Goal: Task Accomplishment & Management: Manage account settings

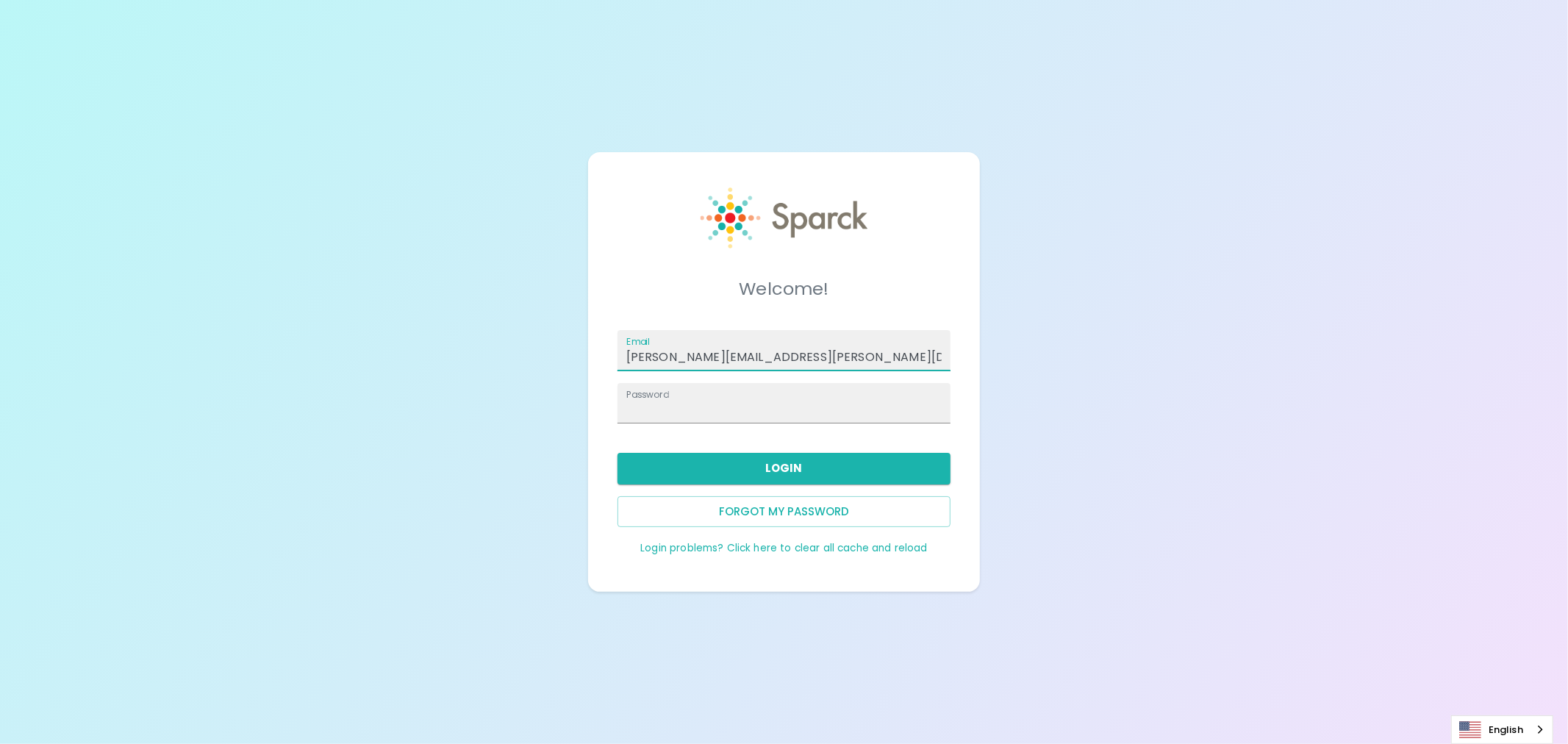
click at [838, 349] on input "[PERSON_NAME][EMAIL_ADDRESS][PERSON_NAME][DOMAIN_NAME]" at bounding box center [784, 350] width 333 height 41
type input "[EMAIL_ADDRESS][DOMAIN_NAME]"
click at [799, 476] on button "Login" at bounding box center [784, 468] width 333 height 31
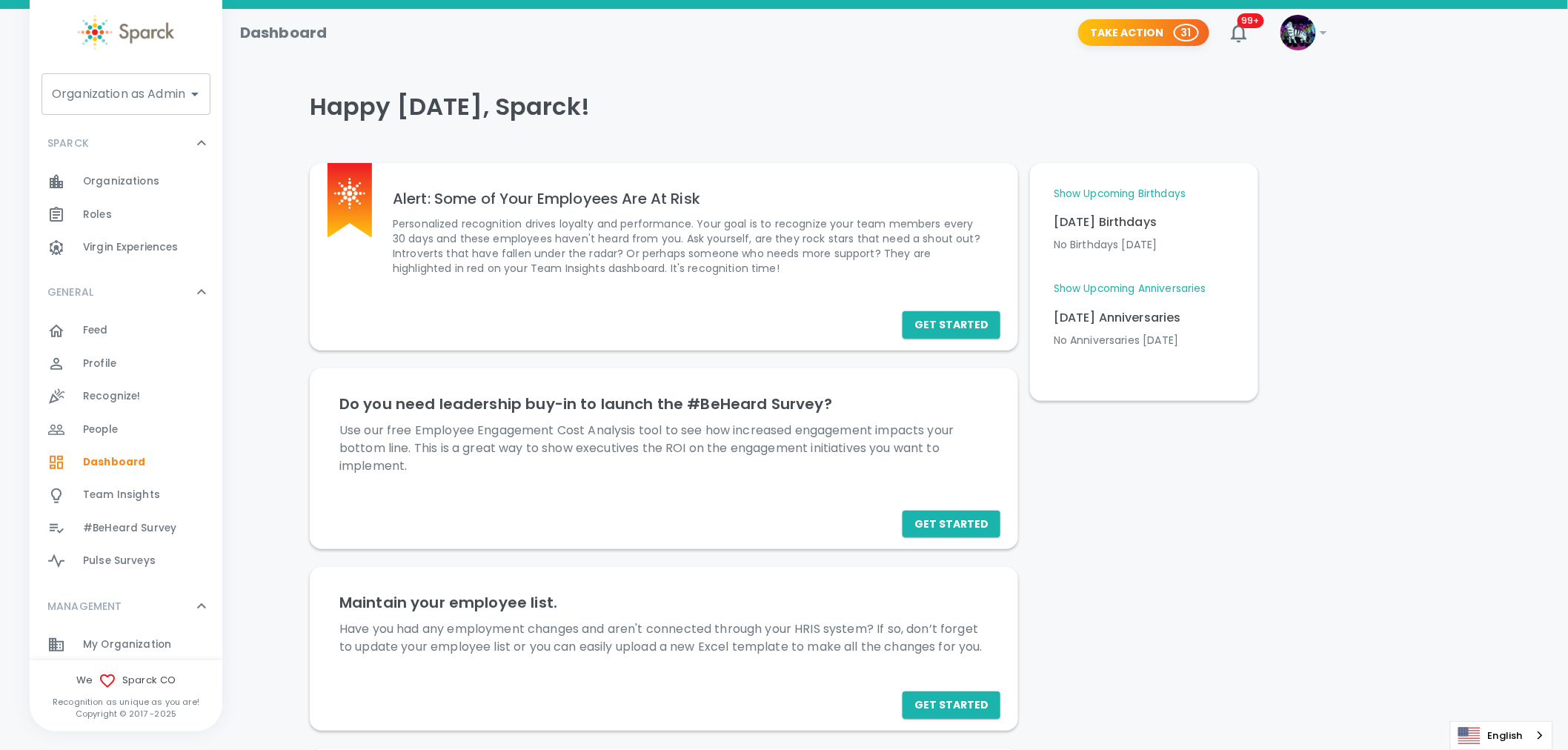
click at [1311, 32] on img at bounding box center [1297, 32] width 35 height 35
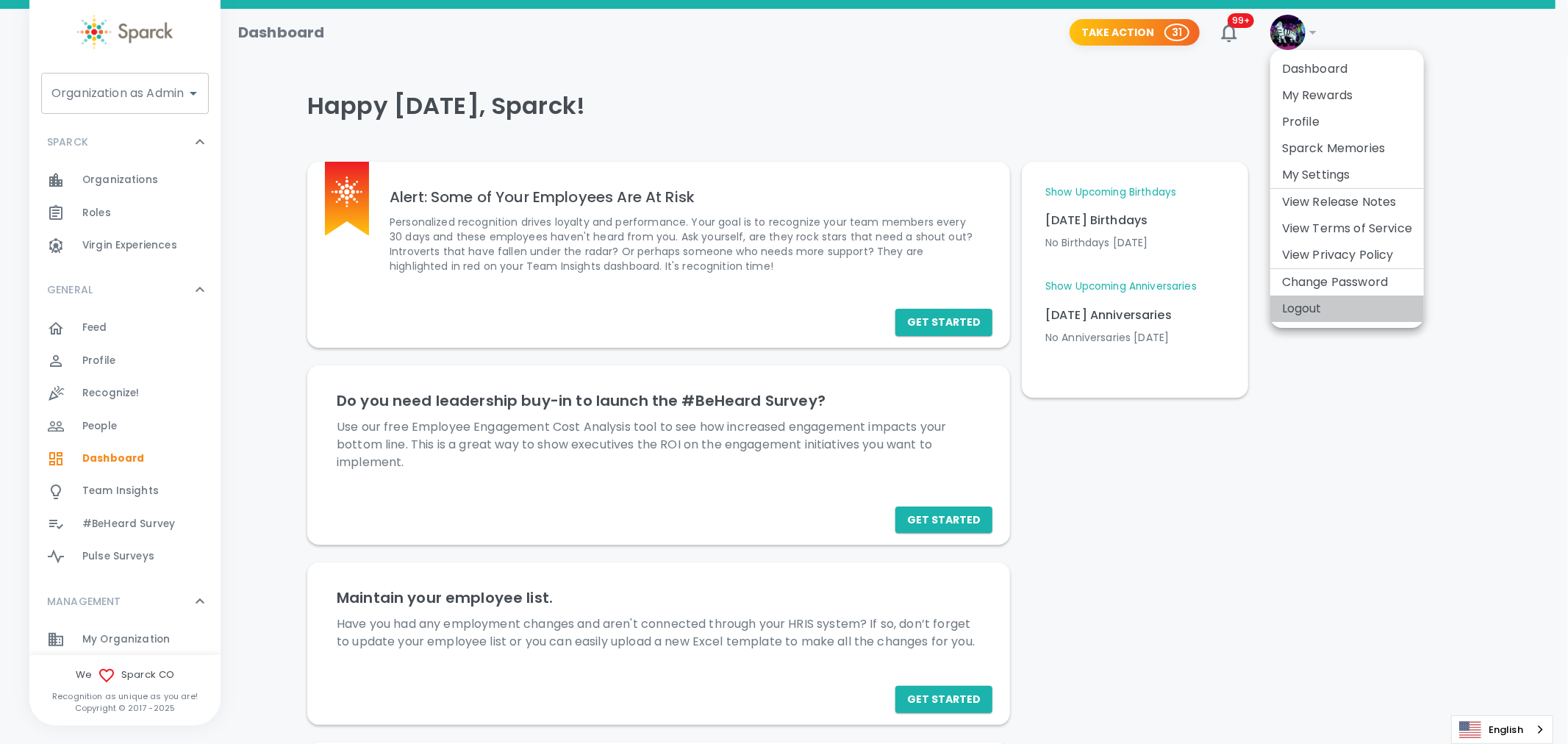
click at [1310, 317] on li "Logout" at bounding box center [1347, 308] width 153 height 26
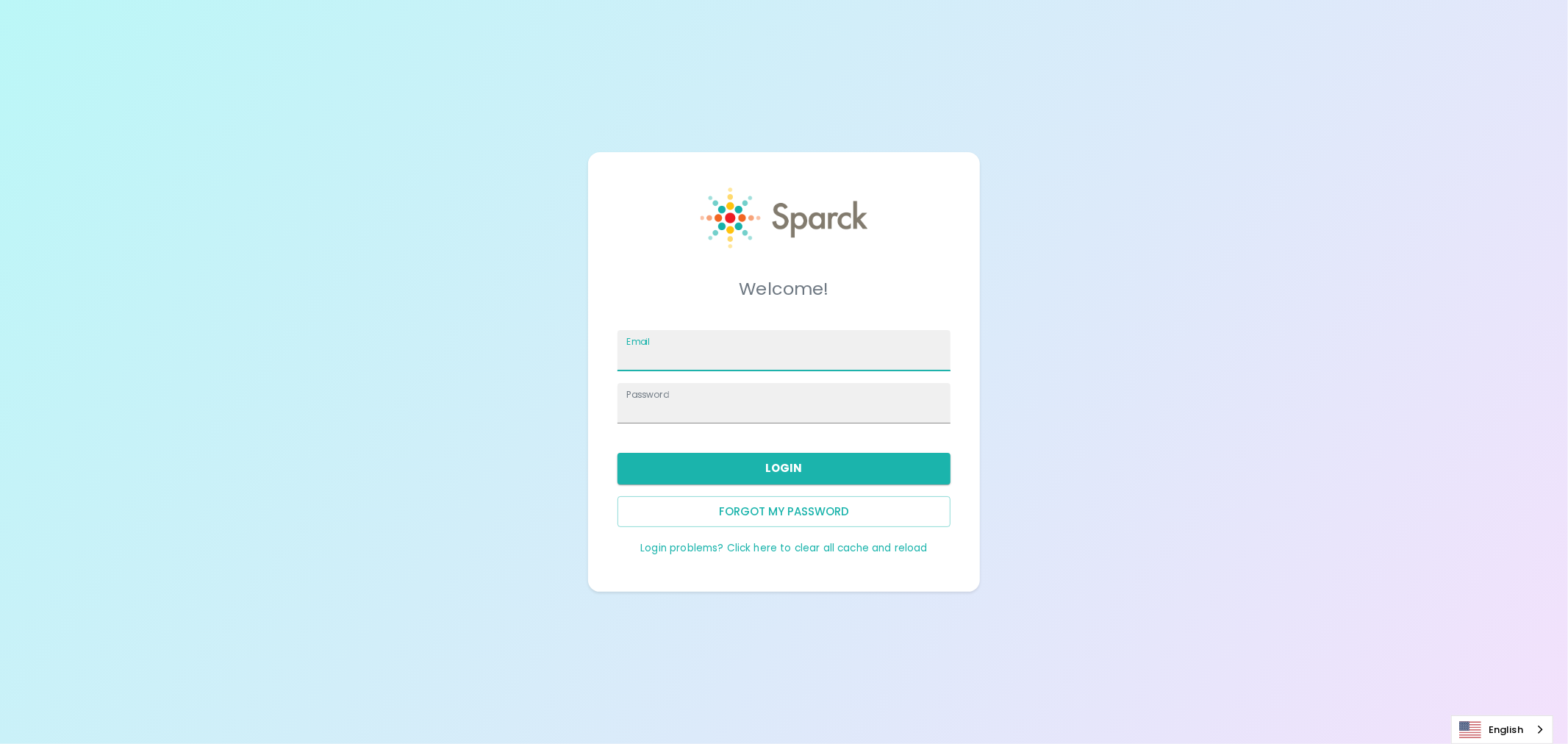
type input "anna.straus@sparckco.com"
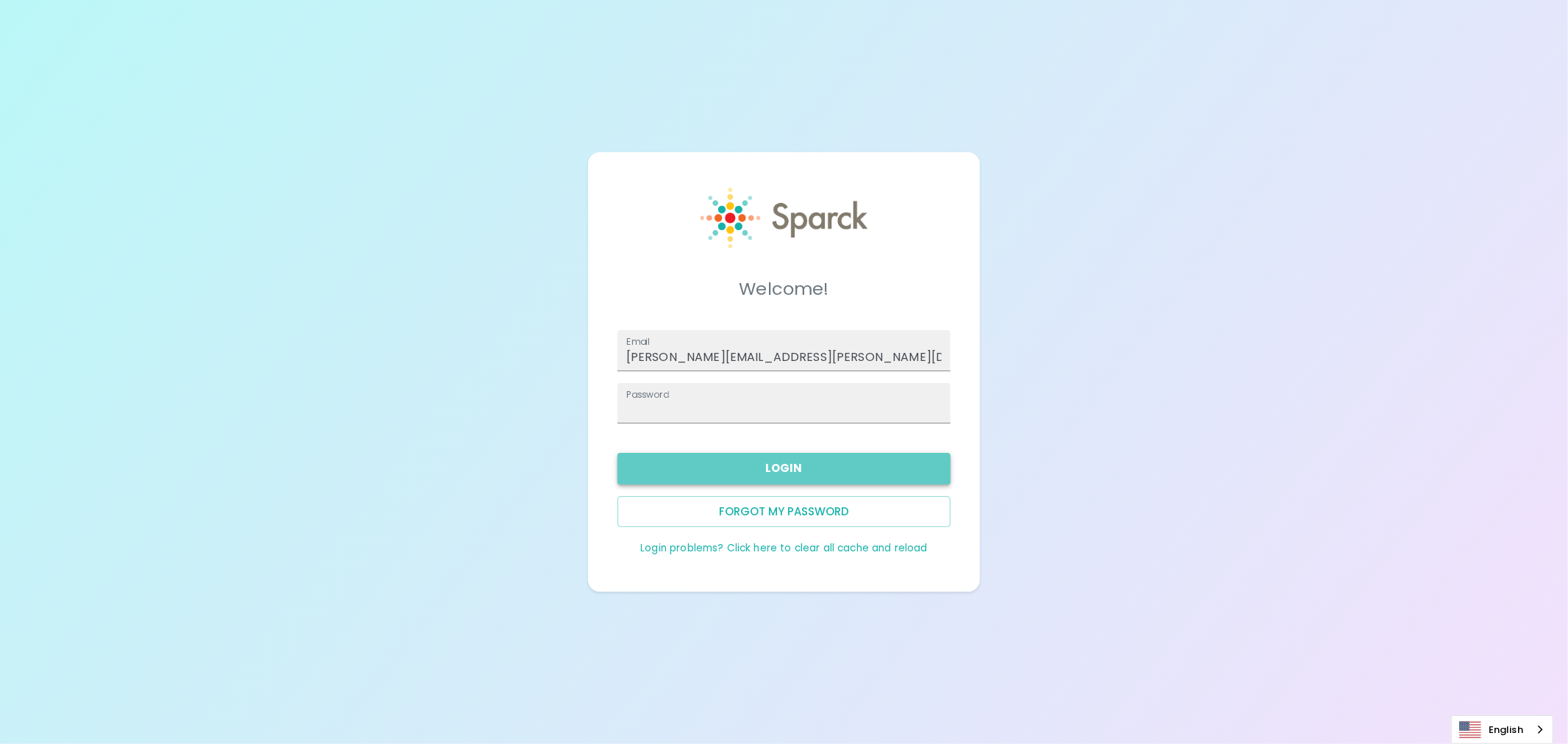
click at [820, 467] on button "Login" at bounding box center [784, 468] width 333 height 31
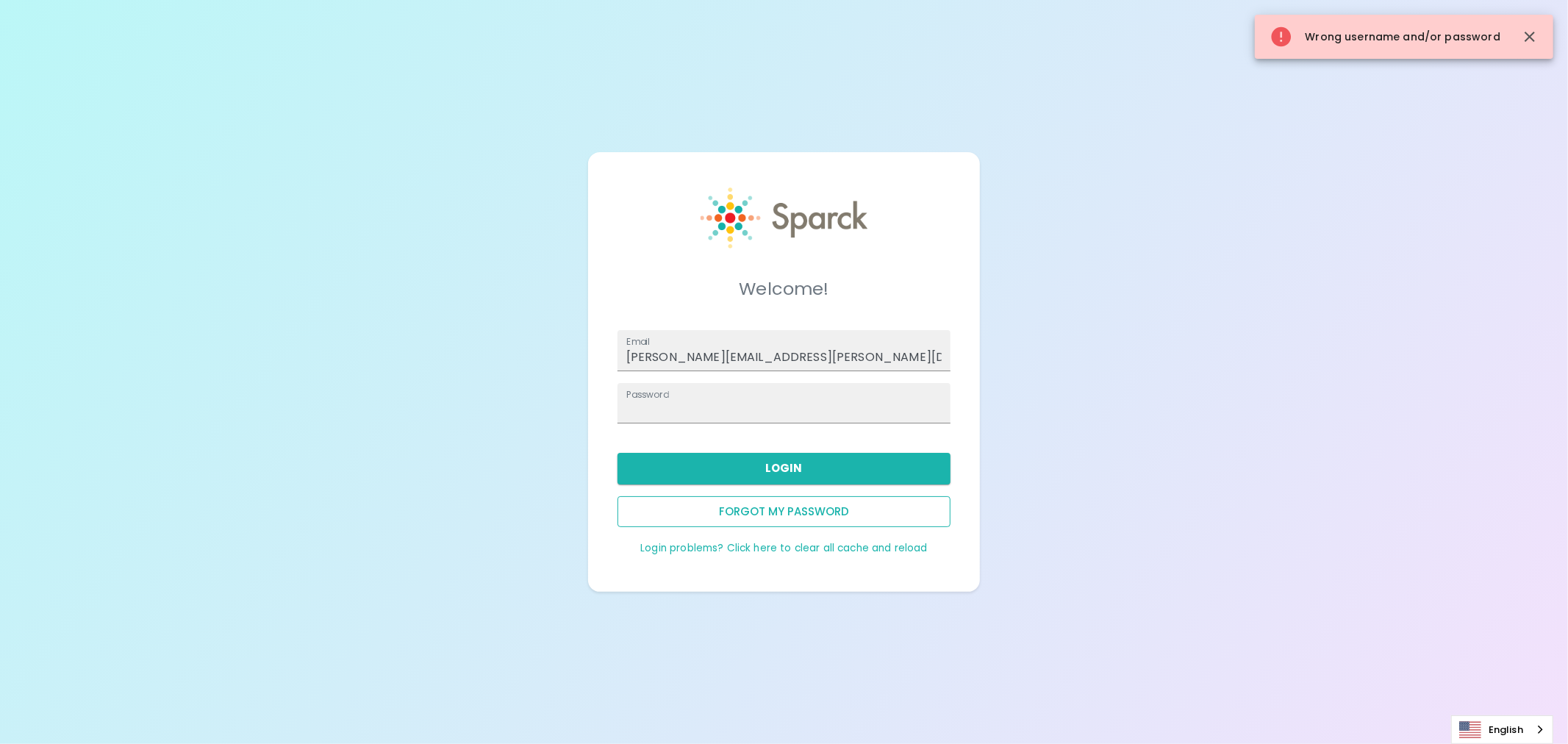
click at [794, 516] on button "Forgot my password" at bounding box center [784, 512] width 333 height 31
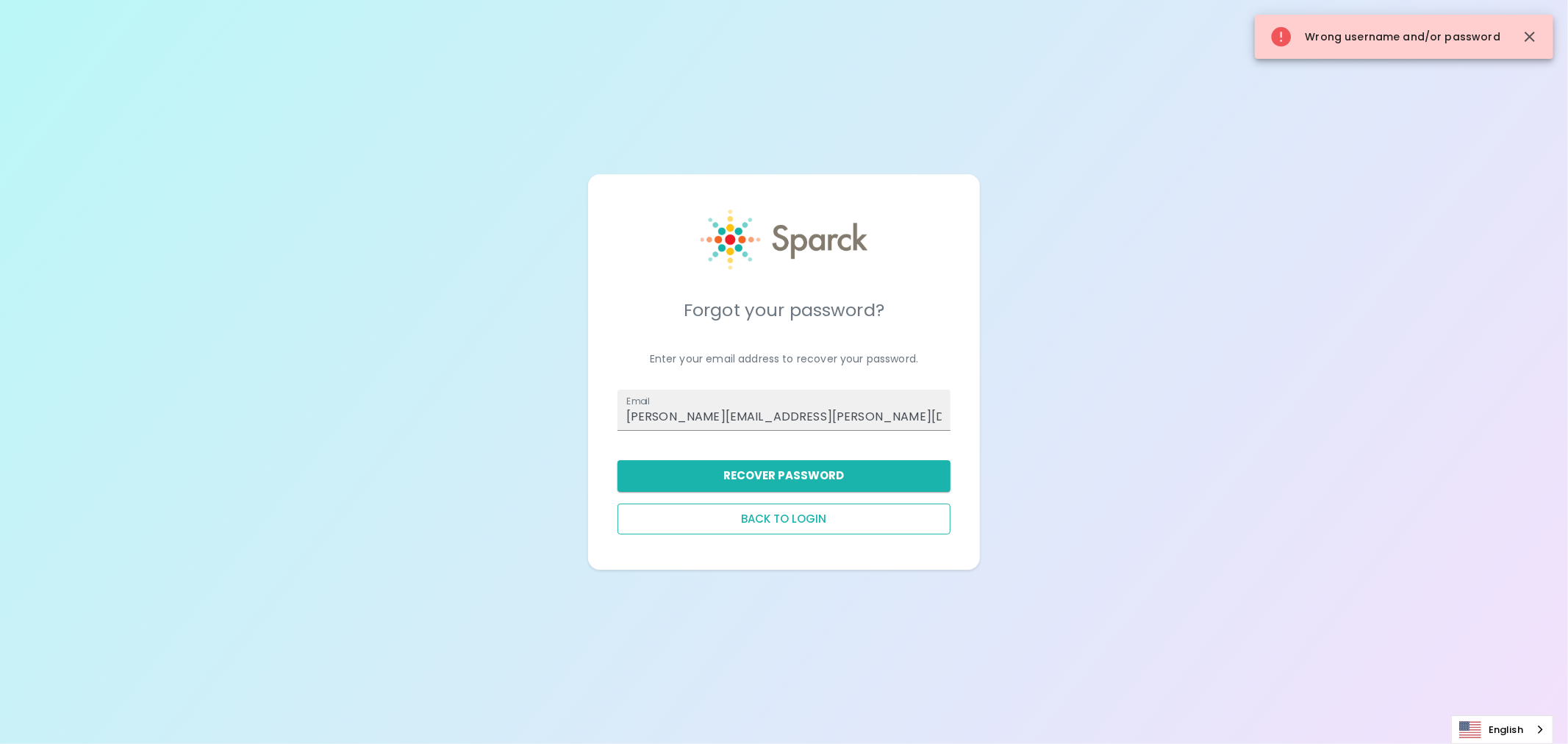
click at [791, 518] on button "Back to login" at bounding box center [784, 519] width 333 height 31
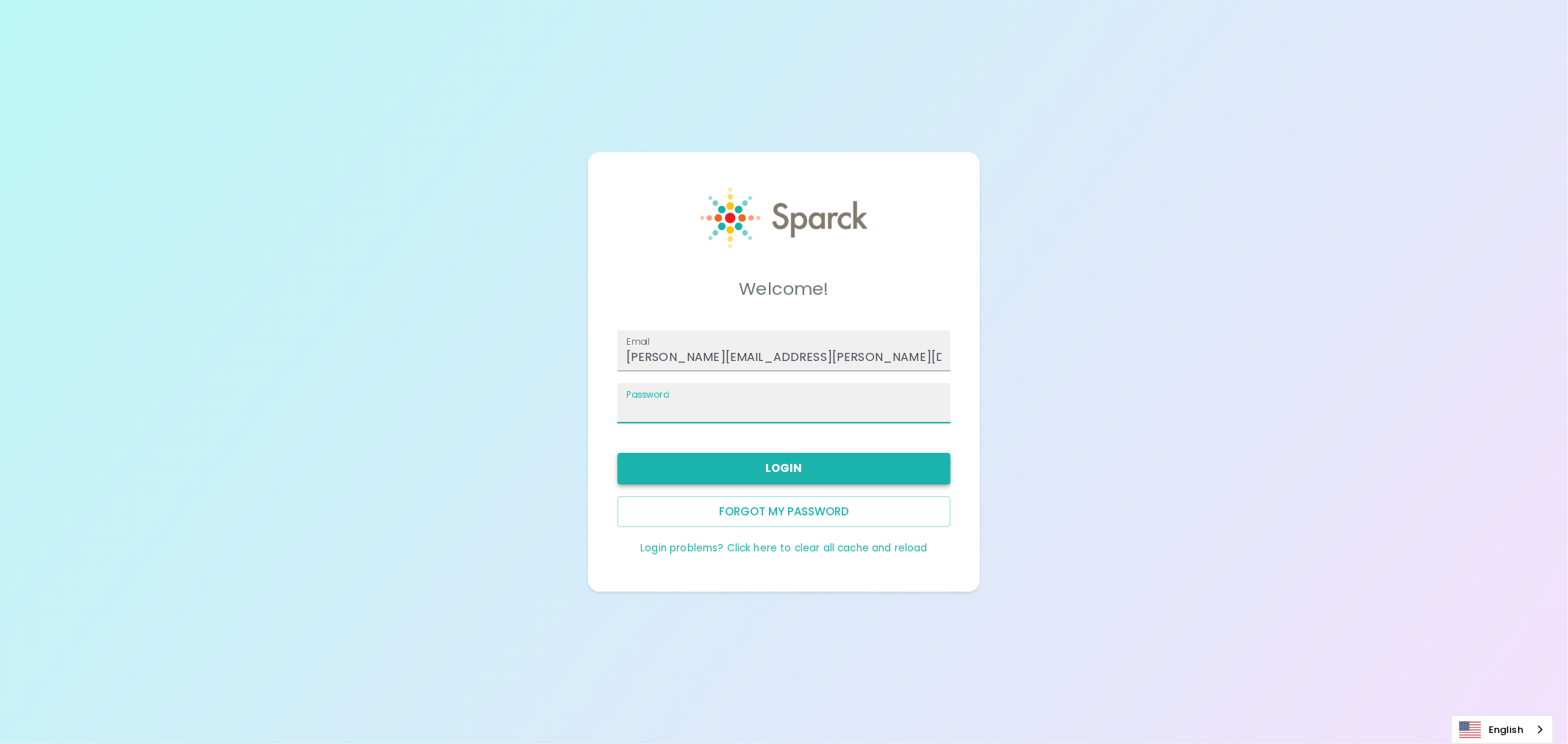
click at [774, 472] on button "Login" at bounding box center [784, 468] width 333 height 31
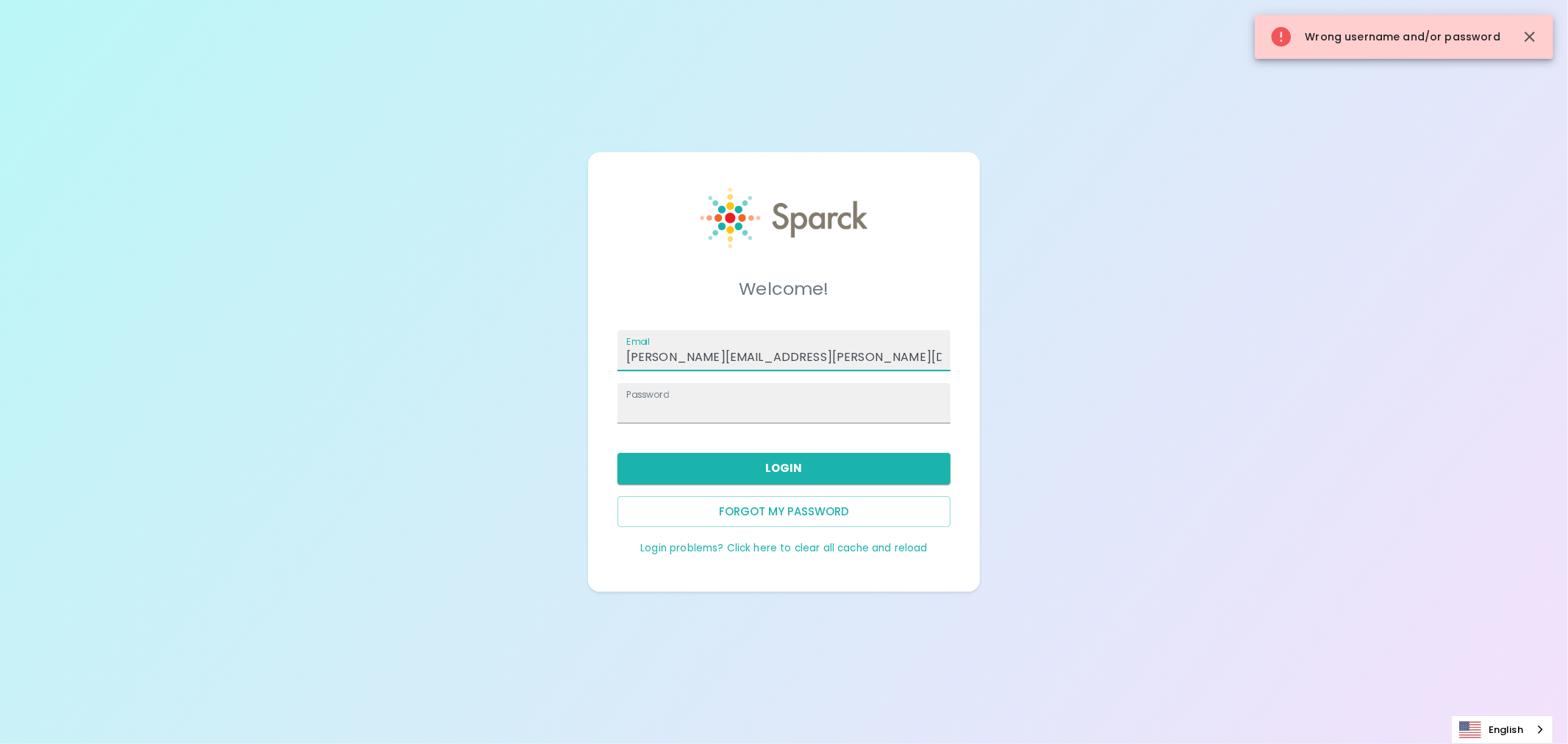
click at [796, 354] on input "anna.straus@sparckco.com" at bounding box center [784, 350] width 333 height 41
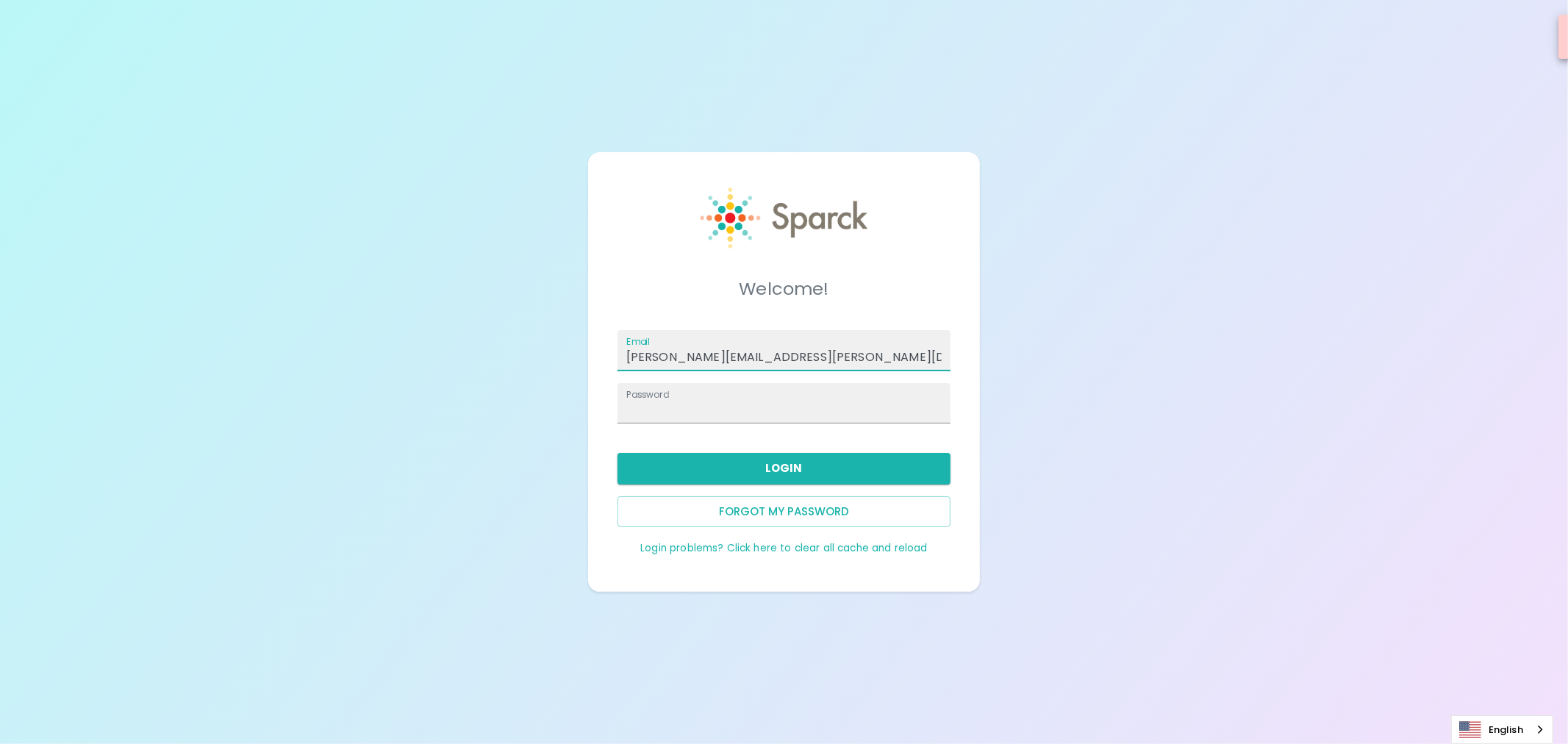
type input "[EMAIL_ADDRESS][DOMAIN_NAME]"
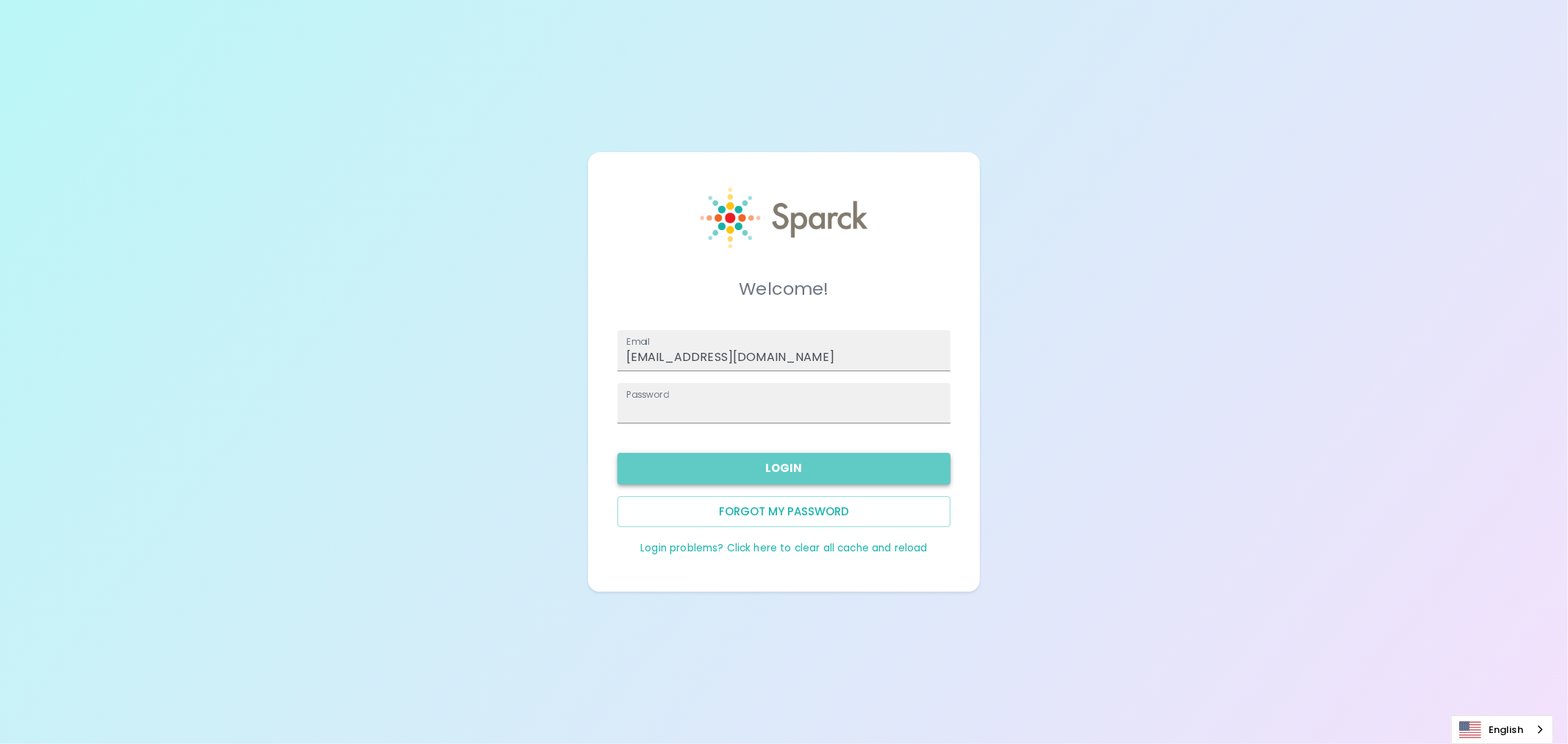
click at [802, 466] on button "Login" at bounding box center [784, 468] width 333 height 31
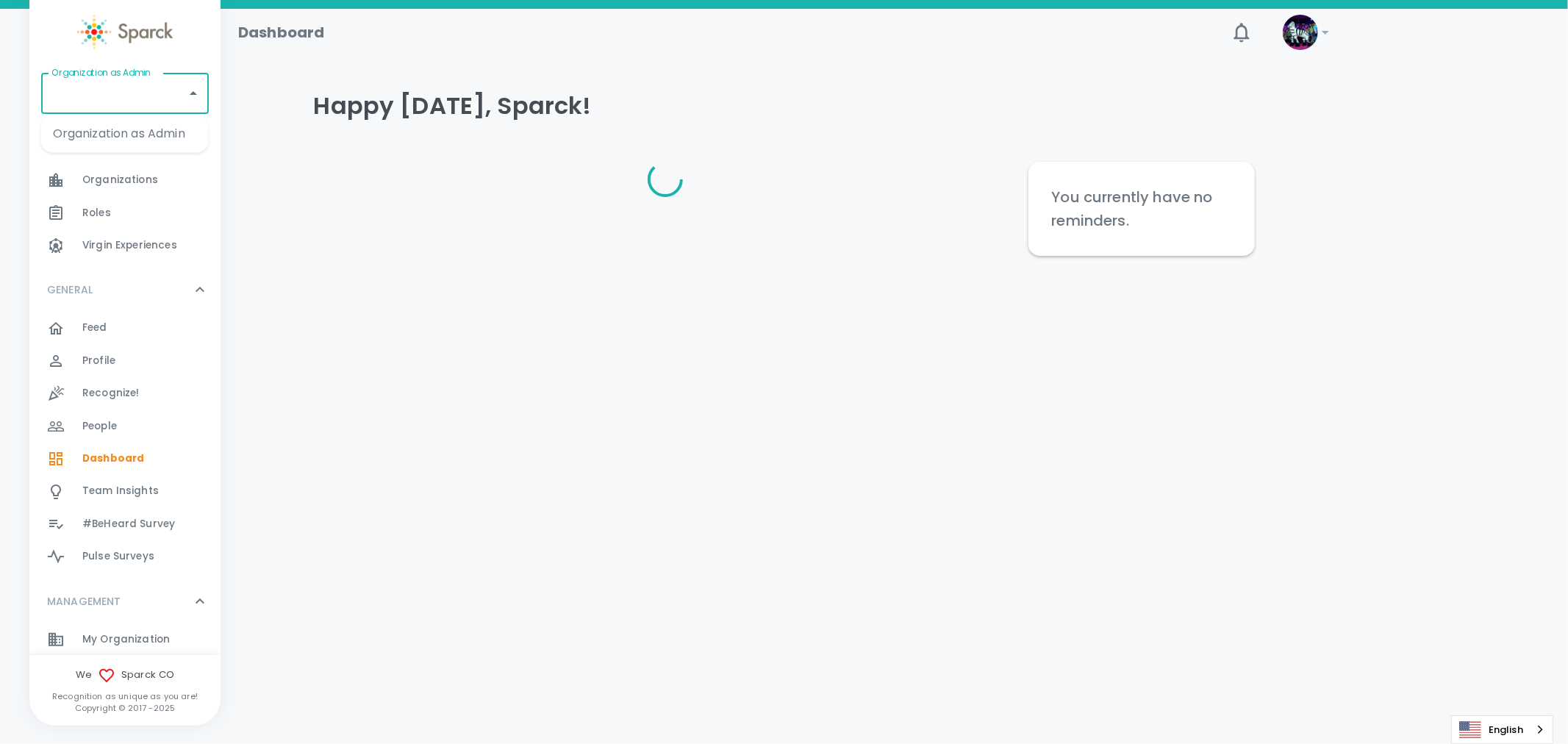
click at [128, 94] on input "Organization as Admin" at bounding box center [114, 93] width 132 height 28
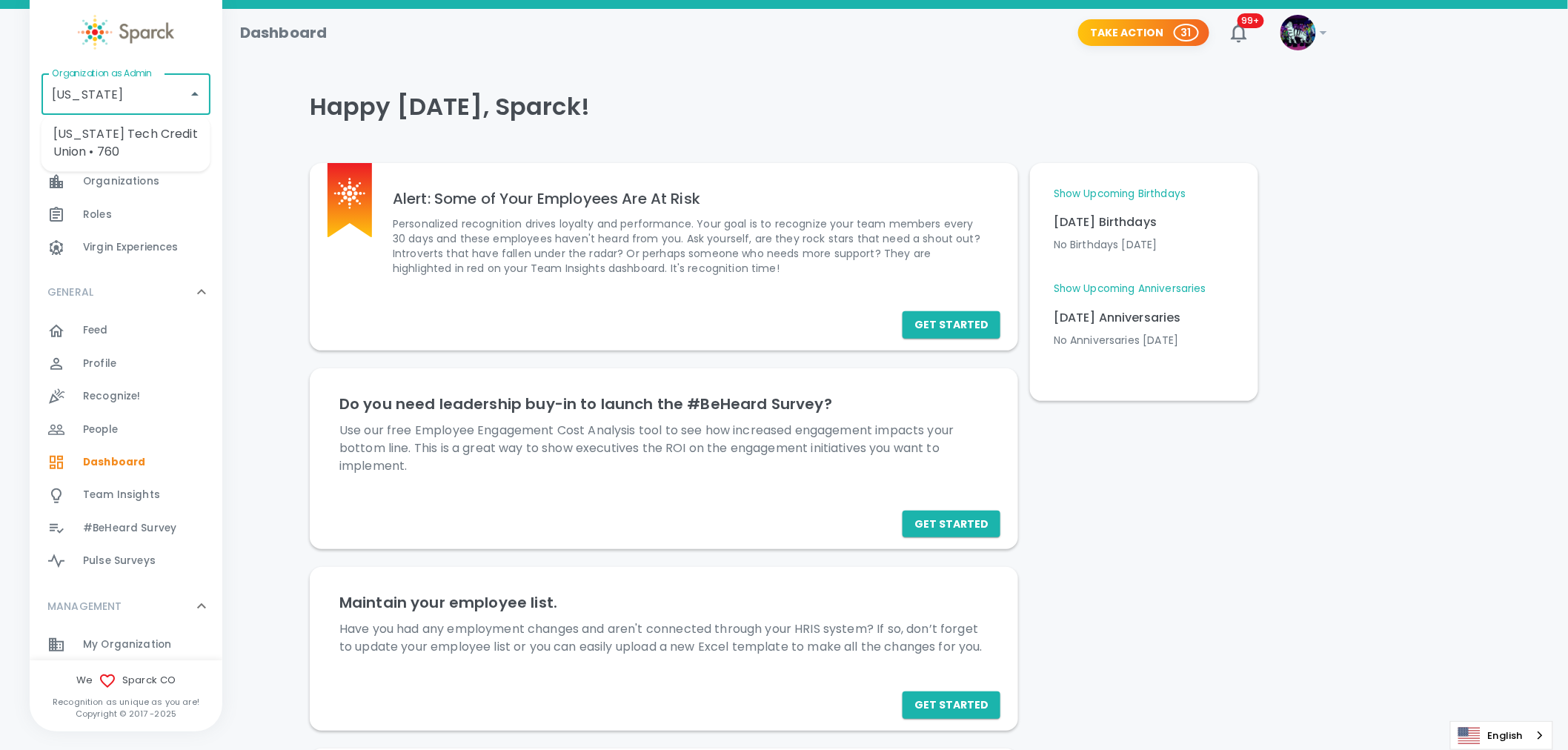
click at [120, 132] on li "Texas Tech Credit Union • 760" at bounding box center [125, 144] width 169 height 44
type input "Texas Tech Credit Union • 760"
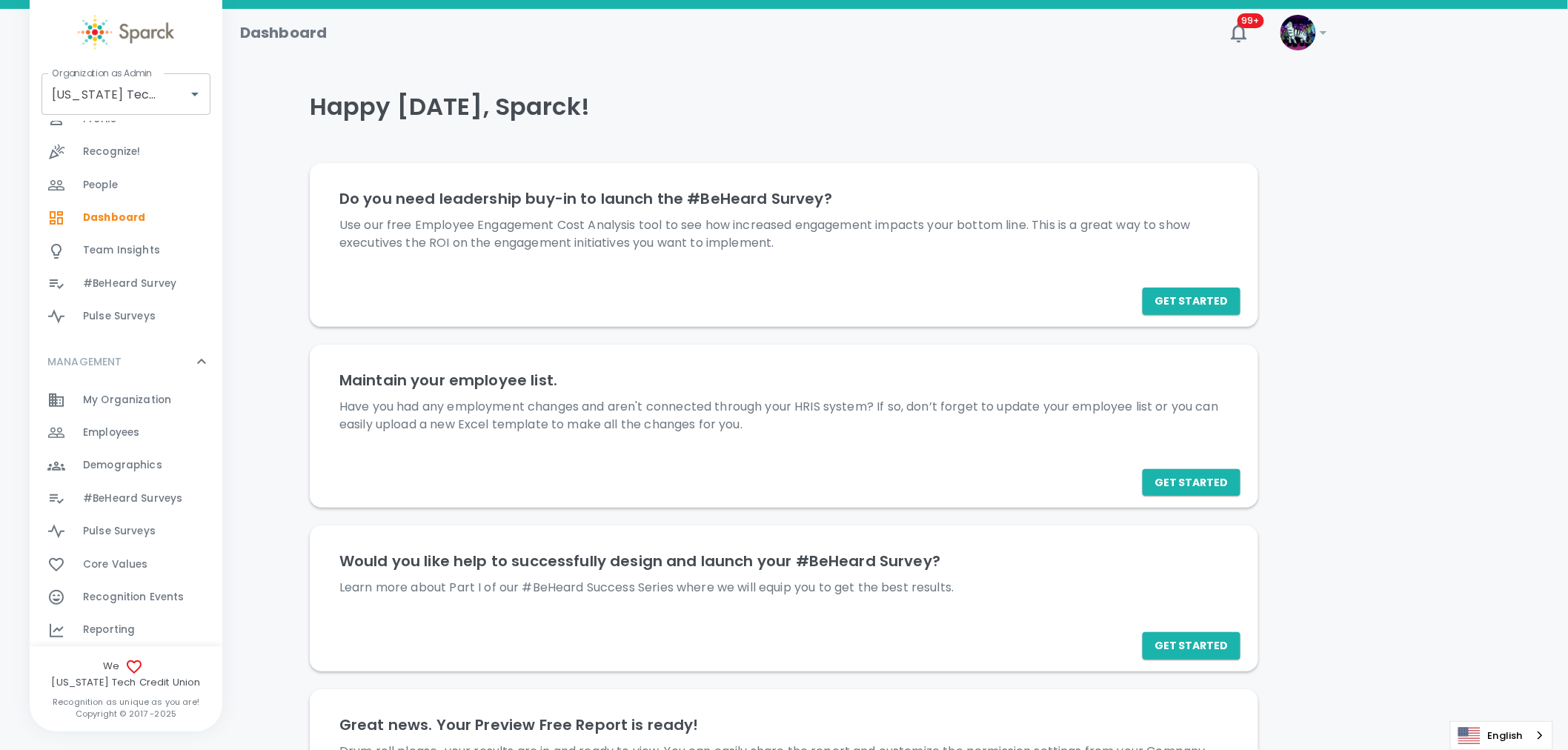
scroll to position [245, 0]
click at [114, 426] on span "Employees" at bounding box center [111, 432] width 56 height 15
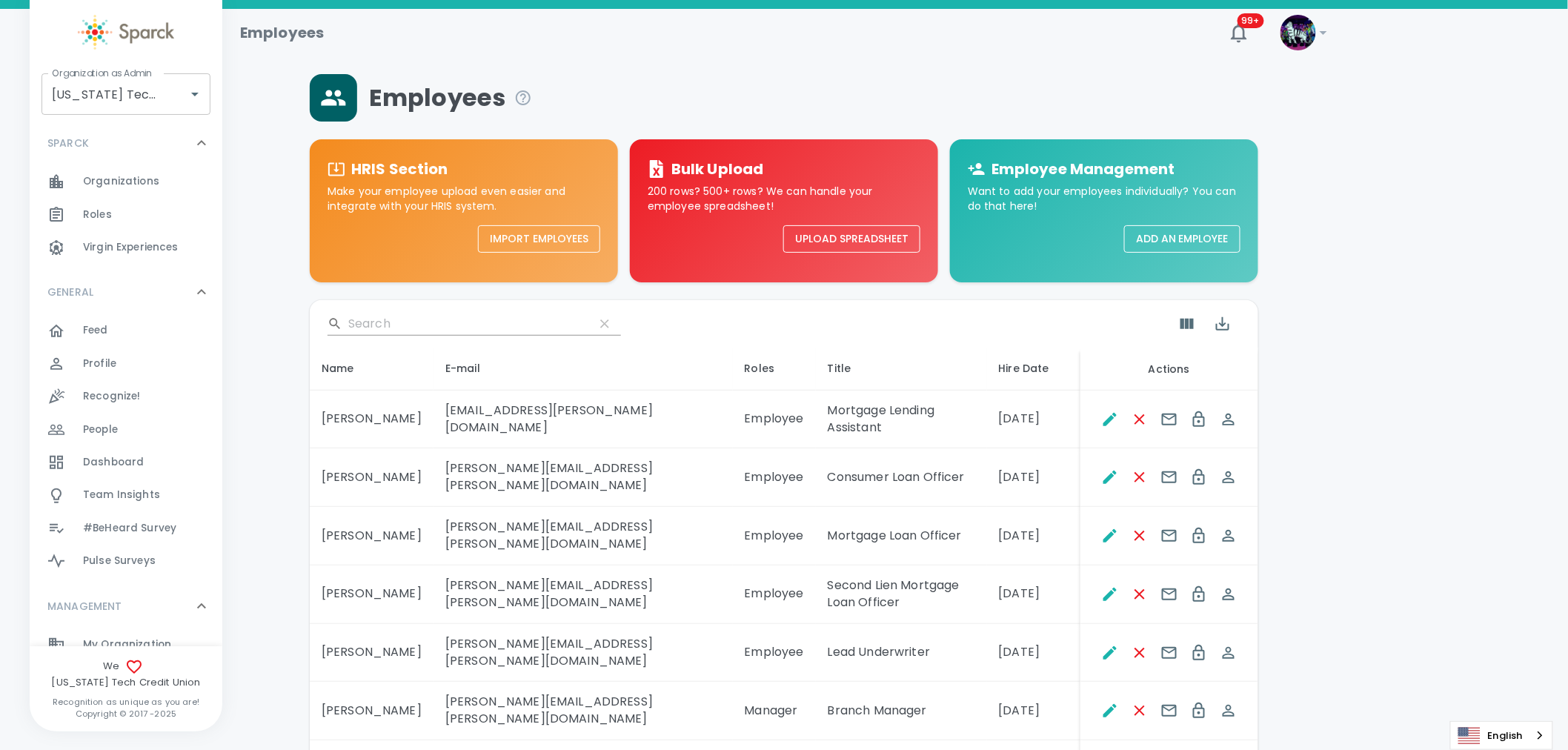
click at [1310, 35] on img at bounding box center [1297, 32] width 35 height 35
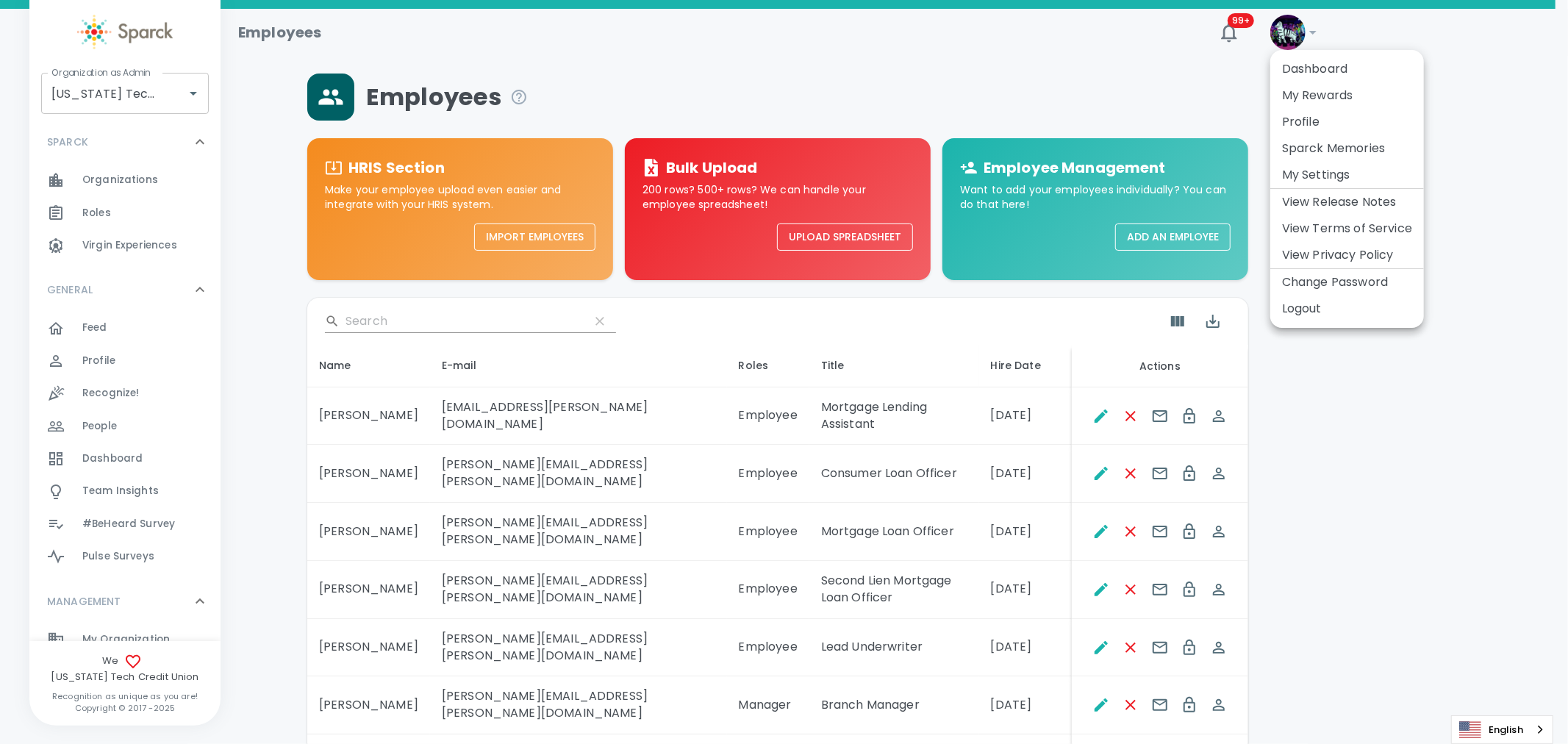
click at [1295, 312] on li "Logout" at bounding box center [1347, 308] width 153 height 26
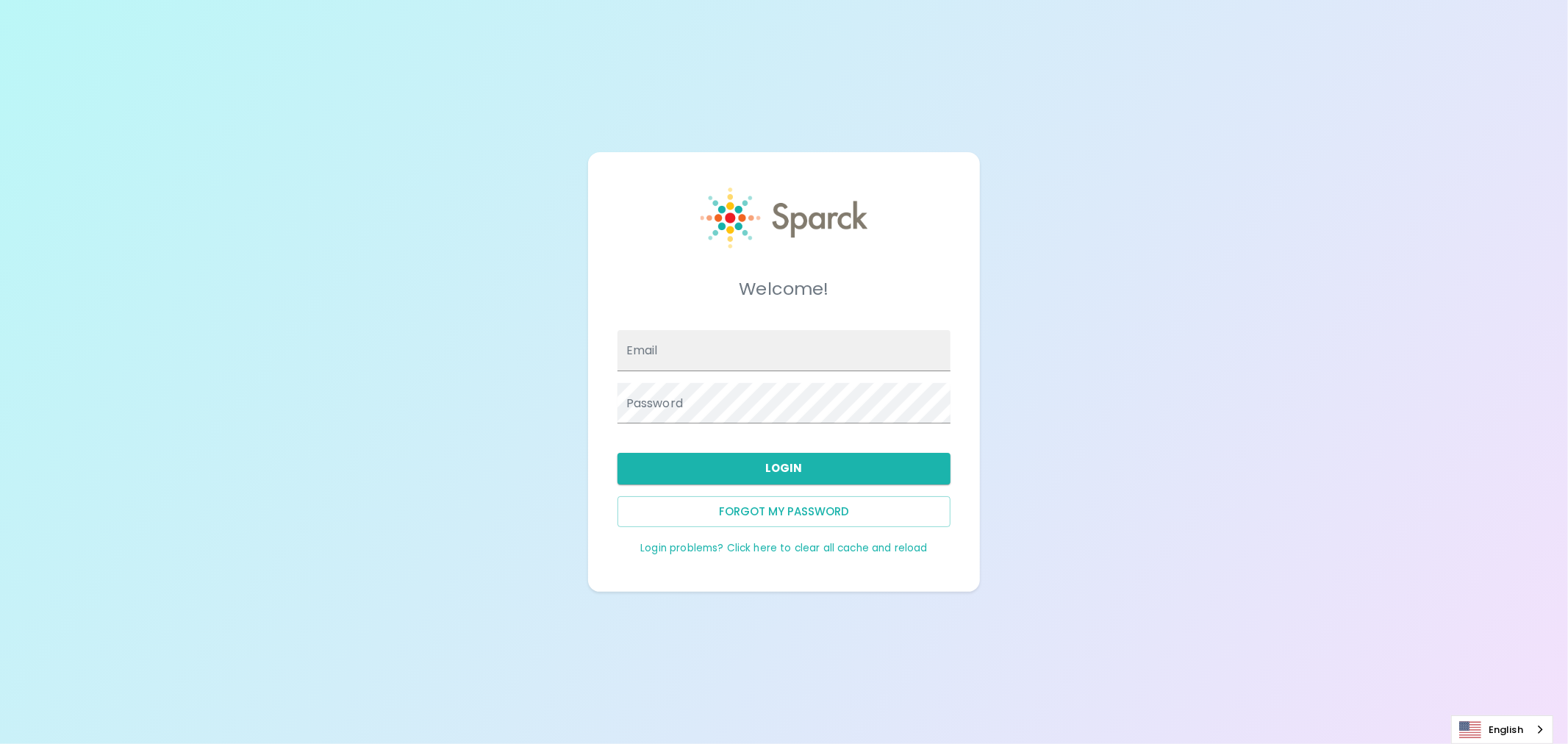
type input "[EMAIL_ADDRESS][DOMAIN_NAME]"
click at [816, 352] on input "[EMAIL_ADDRESS][DOMAIN_NAME]" at bounding box center [784, 350] width 333 height 41
type input "anna.straus@sparckco.com"
click at [791, 476] on button "Login" at bounding box center [784, 468] width 333 height 31
click at [824, 355] on input "anna.straus@sparckco.com" at bounding box center [784, 350] width 333 height 41
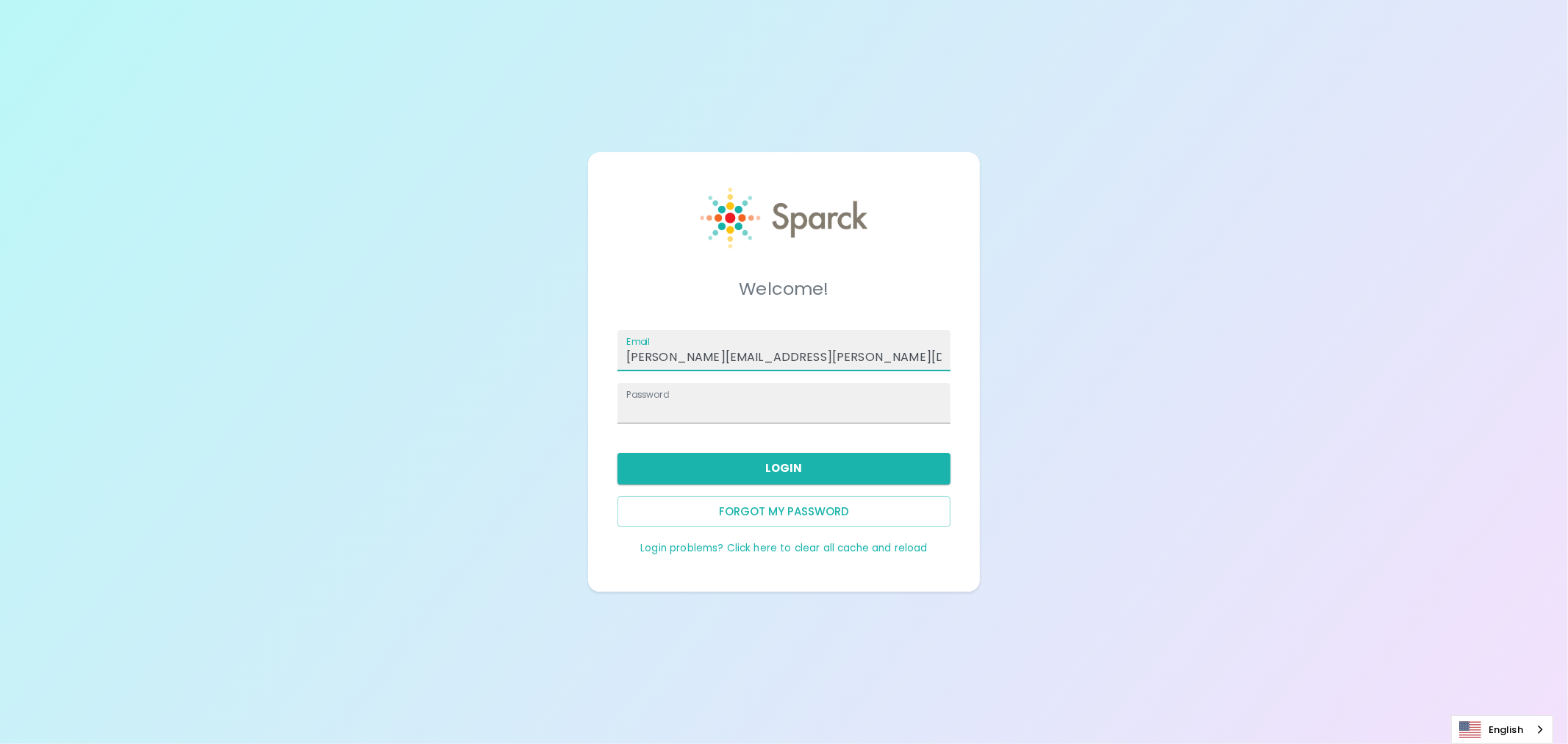
click at [870, 115] on div "Welcome! Email anna.straus@sparckco.com Password Login Forgot my password Login…" at bounding box center [784, 372] width 1568 height 744
click at [731, 355] on input "anna.straus@sparckco.com" at bounding box center [784, 350] width 333 height 41
click at [802, 358] on input "anna.straus@sparckco.com" at bounding box center [784, 350] width 333 height 41
click at [876, 263] on div at bounding box center [784, 232] width 333 height 89
click at [753, 468] on button "Login" at bounding box center [784, 468] width 333 height 31
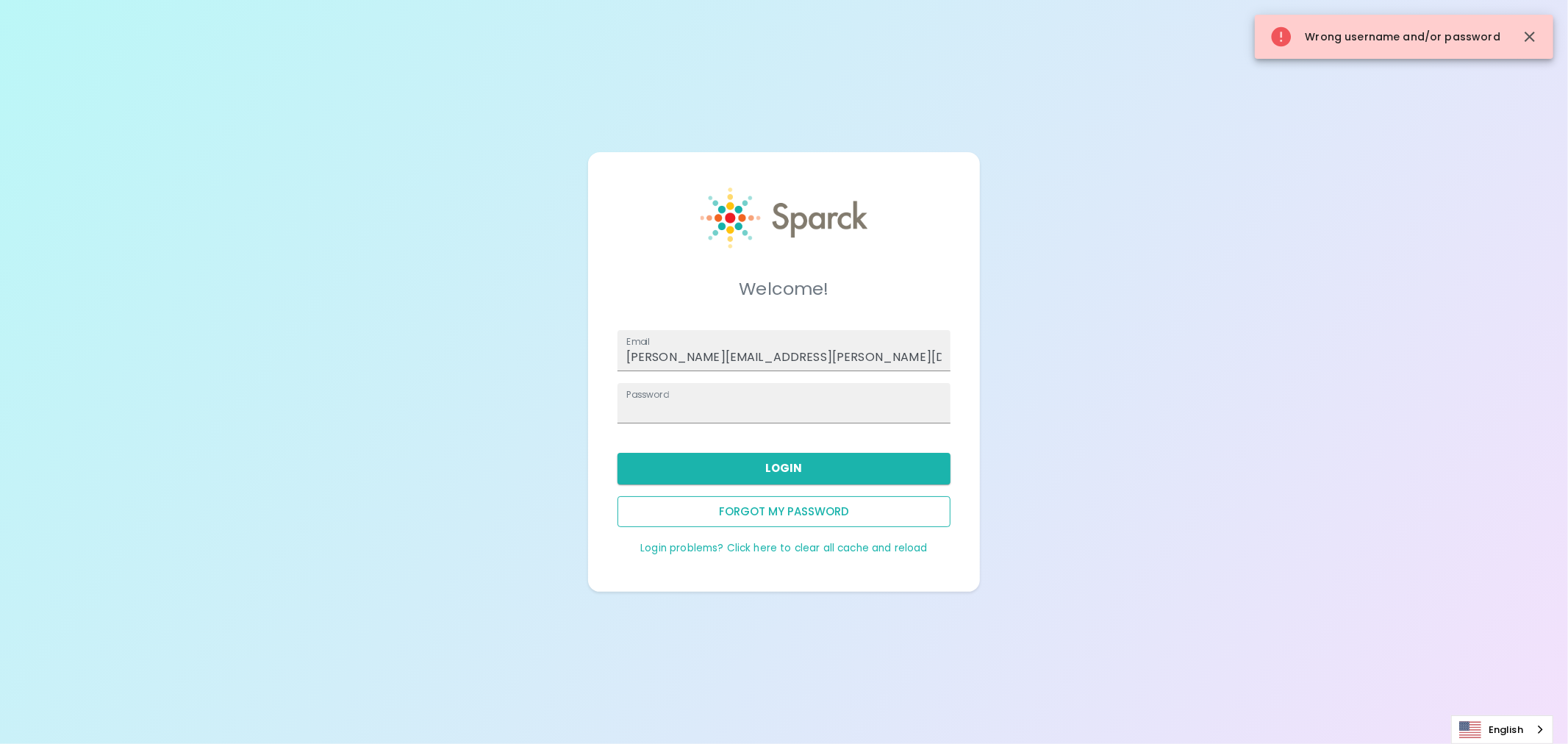
click at [762, 513] on button "Forgot my password" at bounding box center [784, 512] width 333 height 31
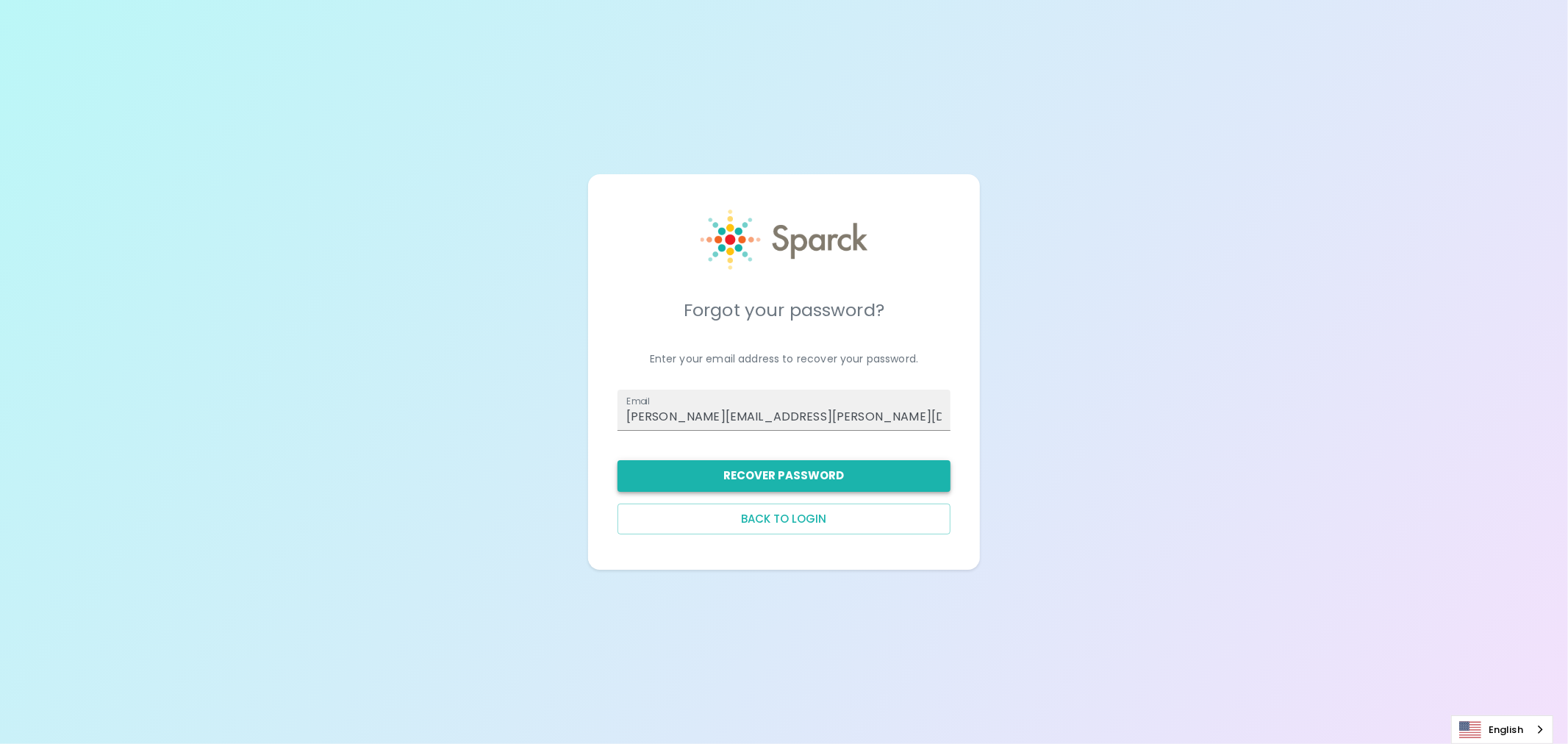
click at [777, 476] on button "Recover Password" at bounding box center [784, 476] width 333 height 31
click at [797, 417] on input "anna.straus@sparckco.com" at bounding box center [784, 410] width 333 height 41
click at [842, 408] on input "anna.straus@sparckco.com" at bounding box center [784, 410] width 333 height 41
click at [1039, 294] on div "Forgot your password? Enter your email address to recover your password. Email …" at bounding box center [784, 372] width 1568 height 744
